Goal: Check status: Check status

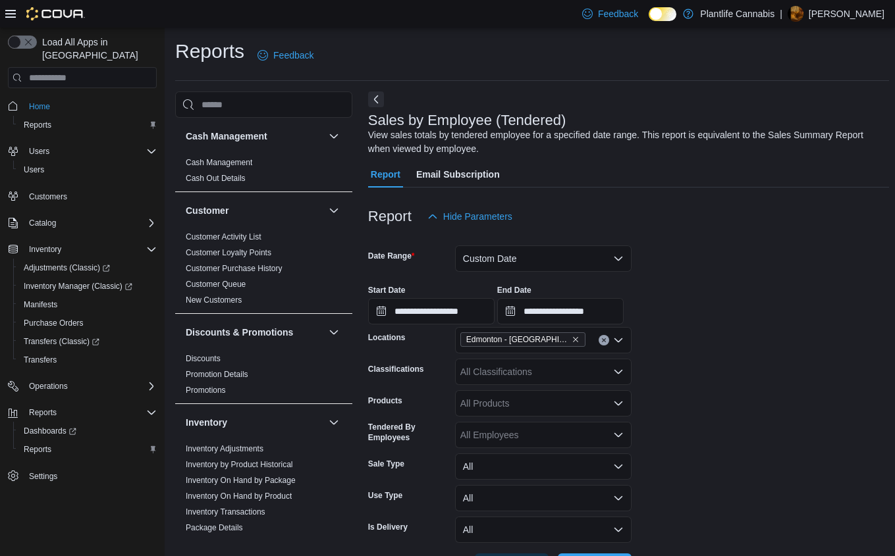
scroll to position [156, 0]
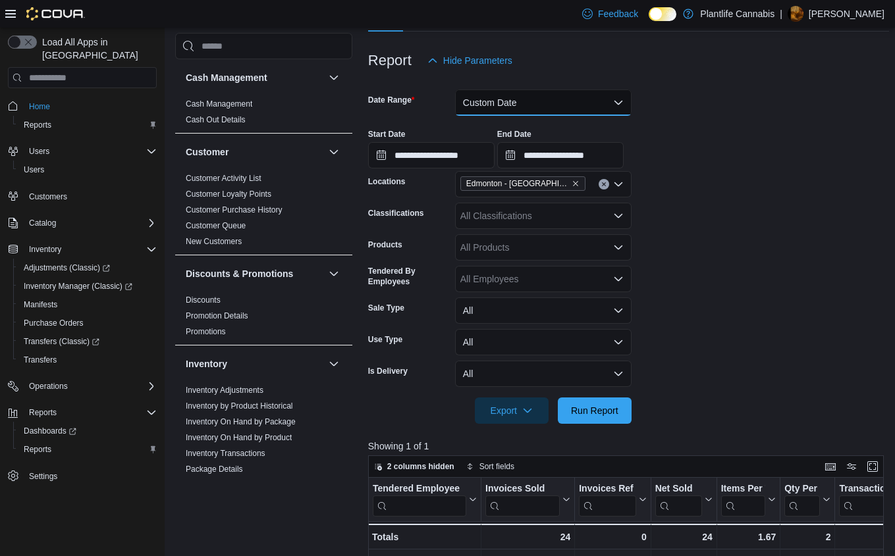
click at [574, 109] on button "Custom Date" at bounding box center [543, 103] width 176 height 26
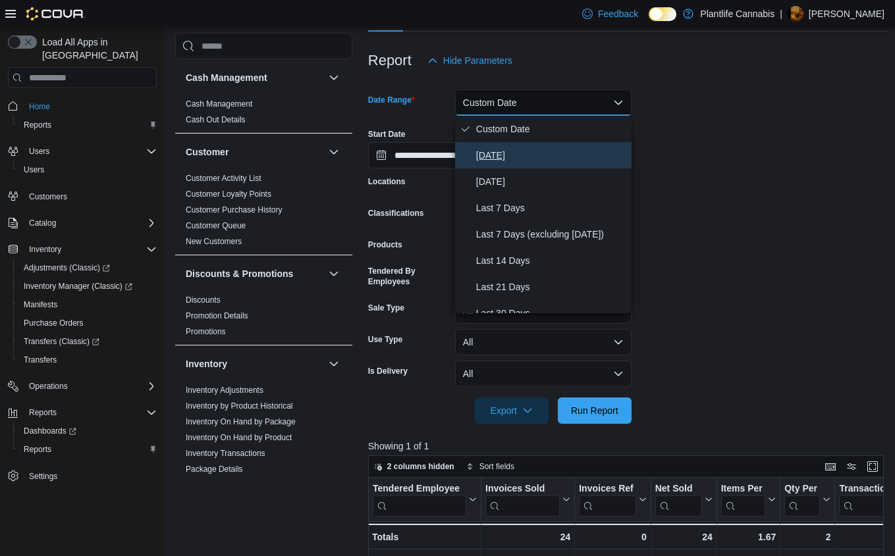
click at [543, 150] on span "[DATE]" at bounding box center [551, 155] width 150 height 16
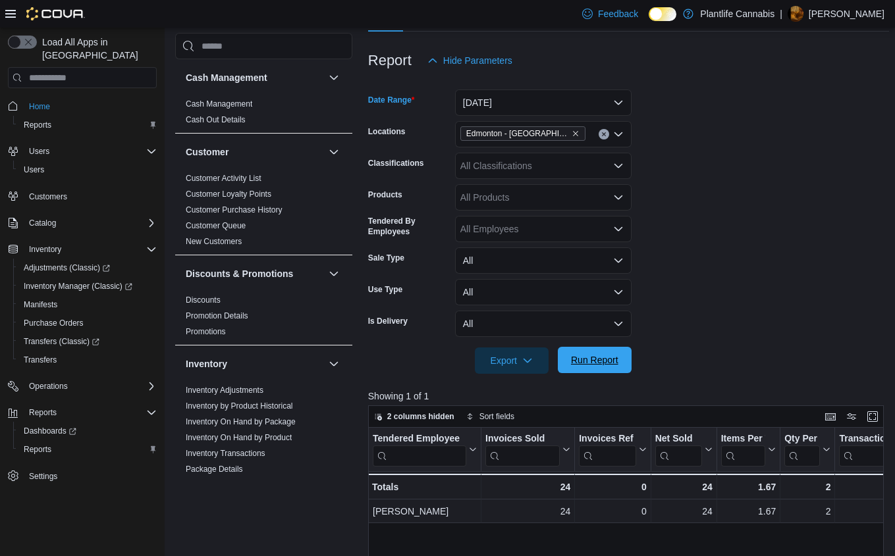
click at [588, 371] on span "Run Report" at bounding box center [595, 360] width 58 height 26
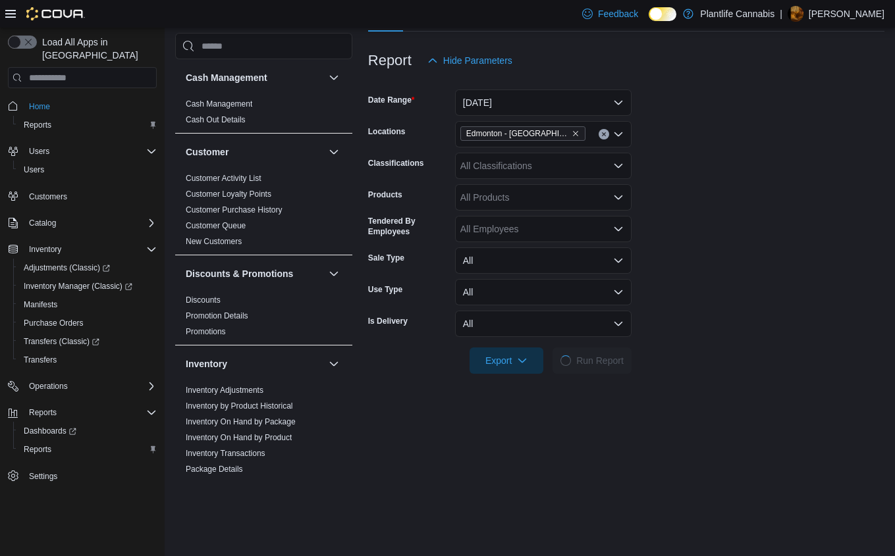
click at [746, 278] on form "Date Range [DATE] Locations [GEOGRAPHIC_DATA] - [GEOGRAPHIC_DATA] Crossing Clas…" at bounding box center [626, 224] width 516 height 300
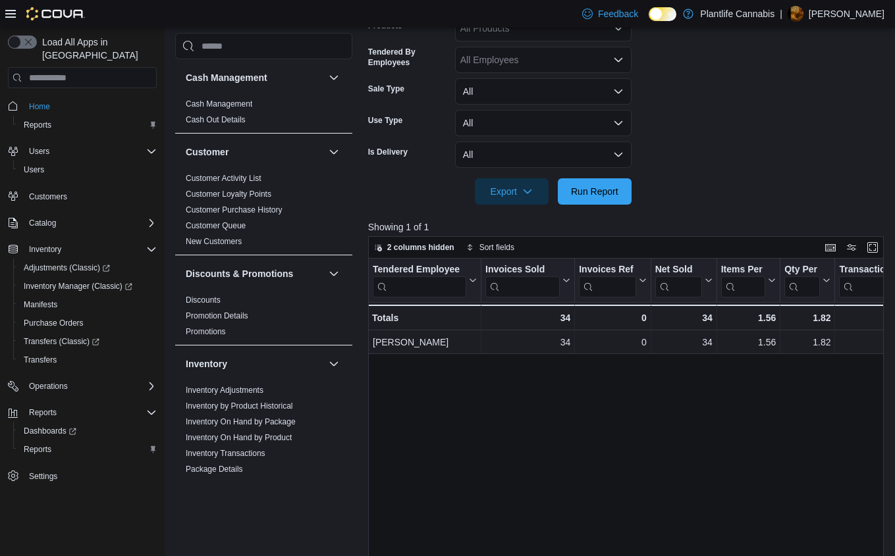
scroll to position [330, 0]
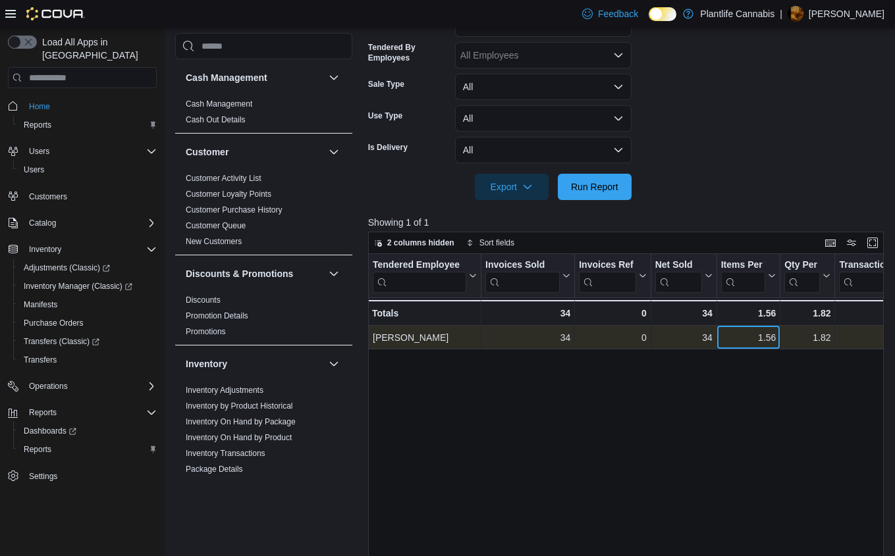
click at [728, 338] on div "1.56" at bounding box center [748, 338] width 55 height 16
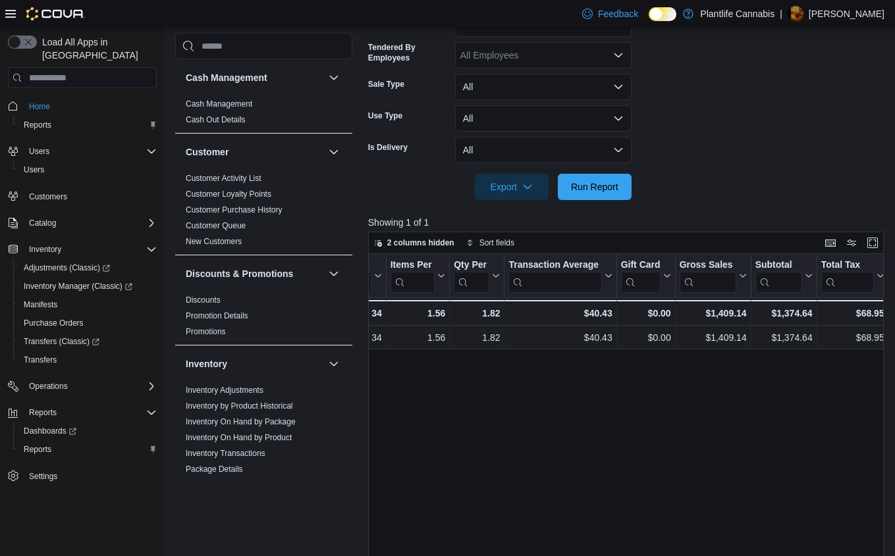
scroll to position [0, 0]
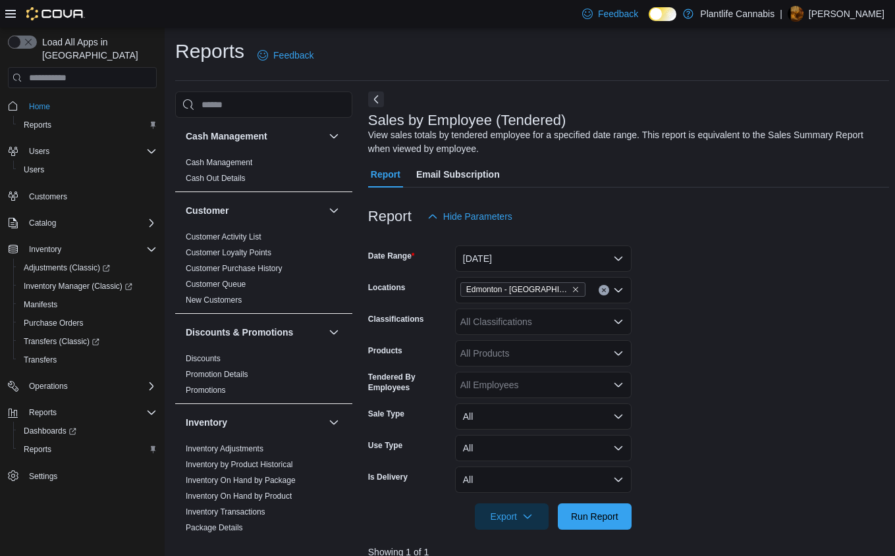
click at [546, 318] on div "All Classifications" at bounding box center [543, 322] width 176 height 26
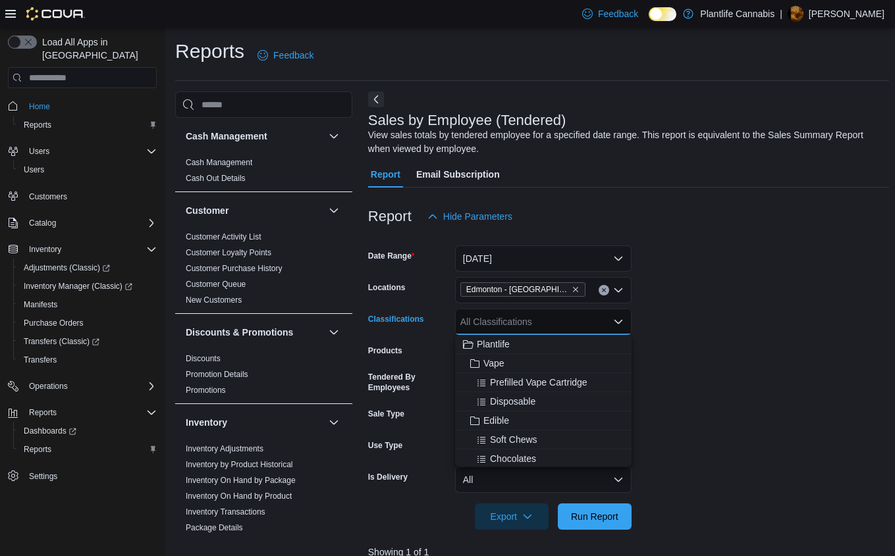
click at [546, 318] on div "All Classifications" at bounding box center [543, 322] width 176 height 26
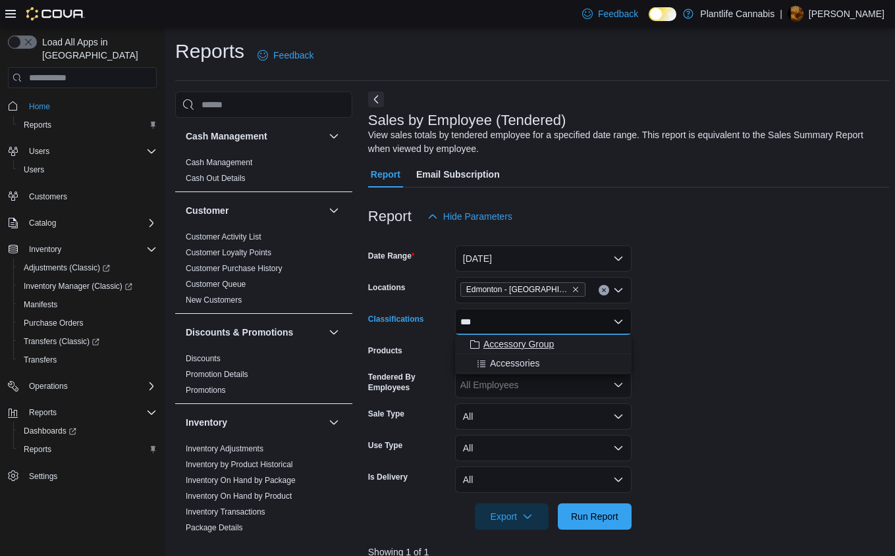
type input "***"
click at [539, 343] on span "Accessory Group" at bounding box center [518, 344] width 70 height 13
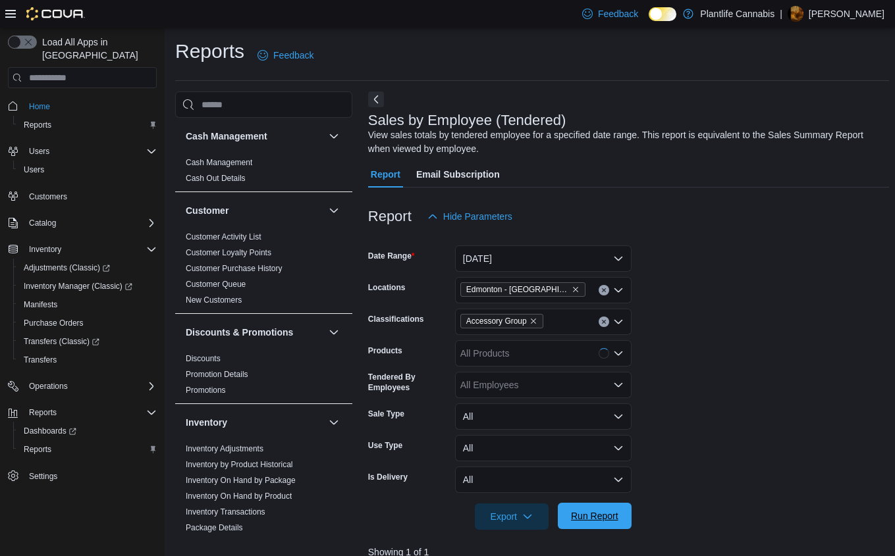
click at [616, 510] on span "Run Report" at bounding box center [595, 516] width 58 height 26
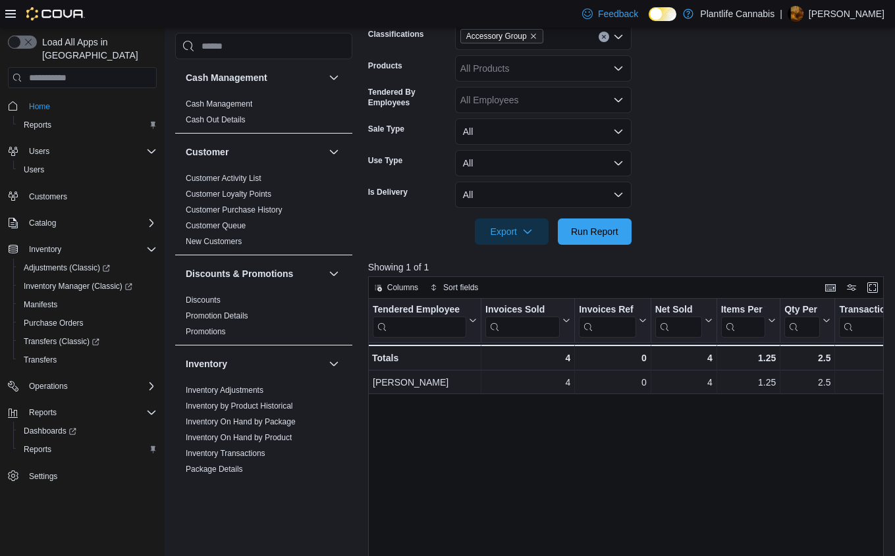
scroll to position [295, 0]
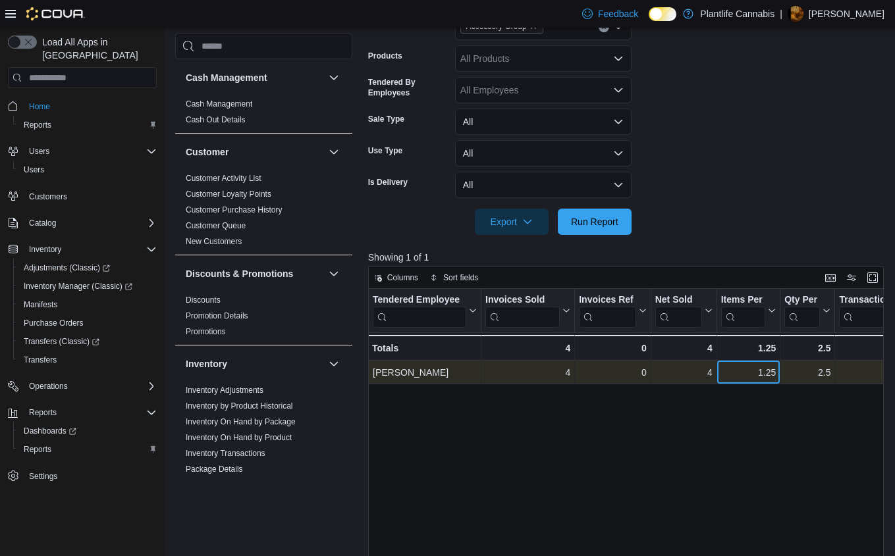
click at [772, 377] on div "1.25" at bounding box center [748, 373] width 55 height 16
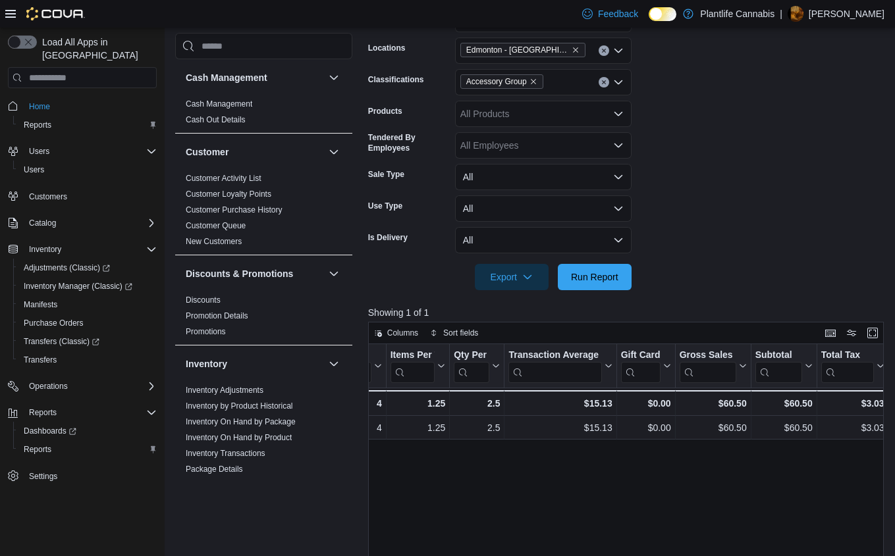
scroll to position [176, 0]
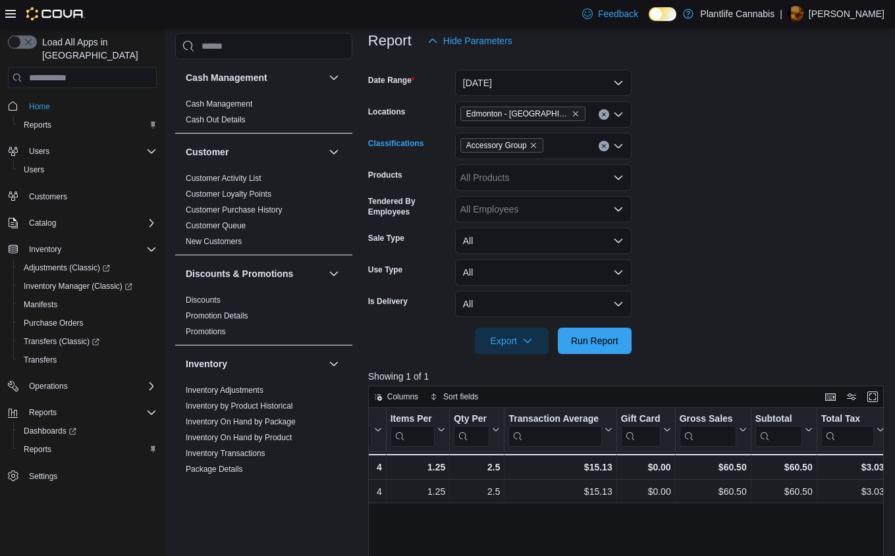
drag, startPoint x: 605, startPoint y: 144, endPoint x: 605, endPoint y: 152, distance: 7.9
click at [605, 145] on icon "Clear input" at bounding box center [603, 146] width 3 height 3
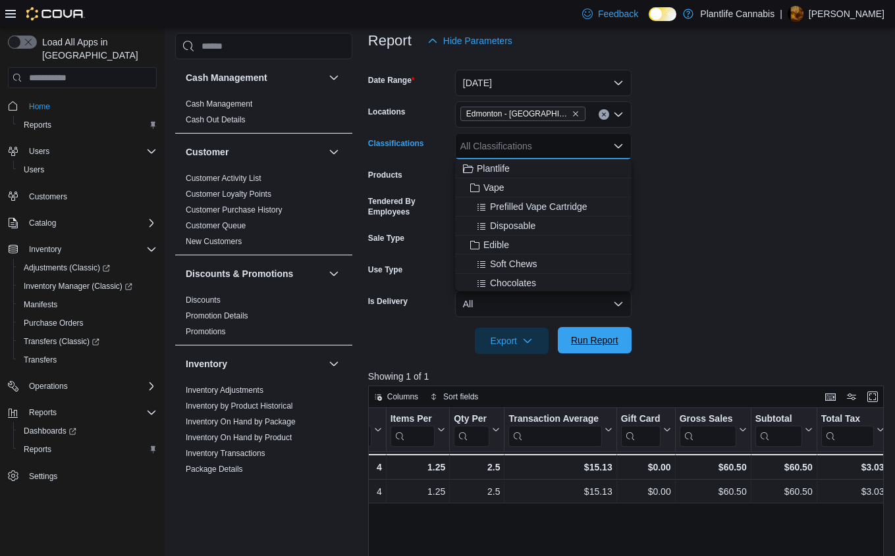
click at [612, 350] on span "Run Report" at bounding box center [595, 340] width 58 height 26
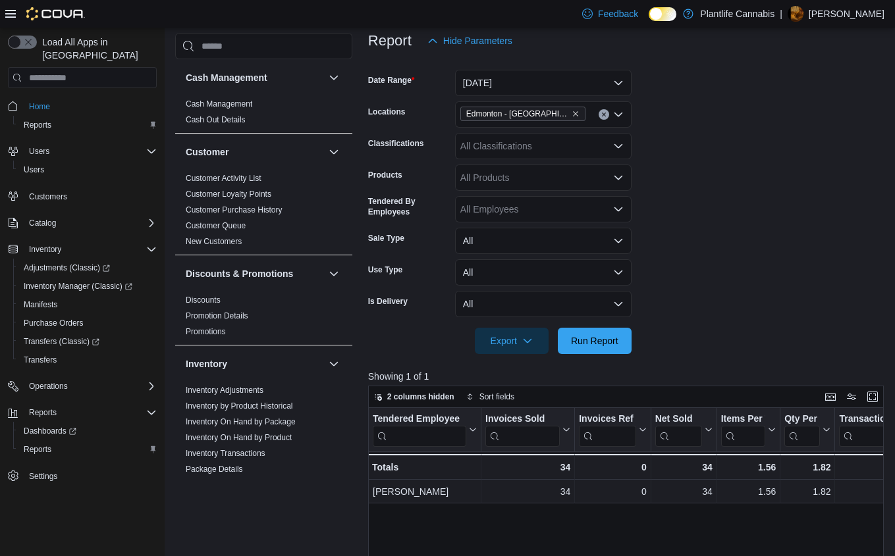
click at [744, 197] on form "Date Range [DATE] Locations [GEOGRAPHIC_DATA] - [GEOGRAPHIC_DATA] Crossing Clas…" at bounding box center [628, 204] width 521 height 300
